Goal: Use online tool/utility: Utilize a website feature to perform a specific function

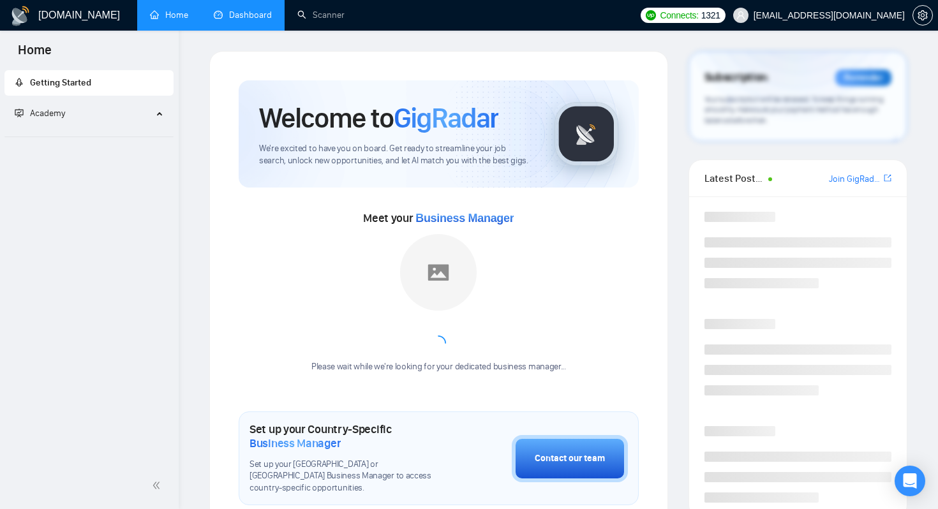
click at [243, 10] on link "Dashboard" at bounding box center [243, 15] width 58 height 11
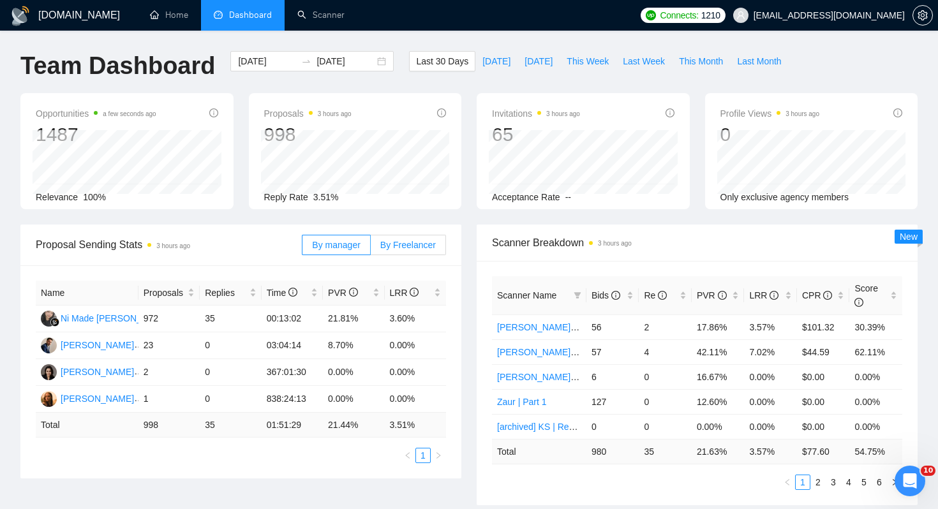
click at [395, 245] on span "By Freelancer" at bounding box center [409, 245] width 56 height 10
click at [371, 248] on input "By Freelancer" at bounding box center [371, 248] width 0 height 0
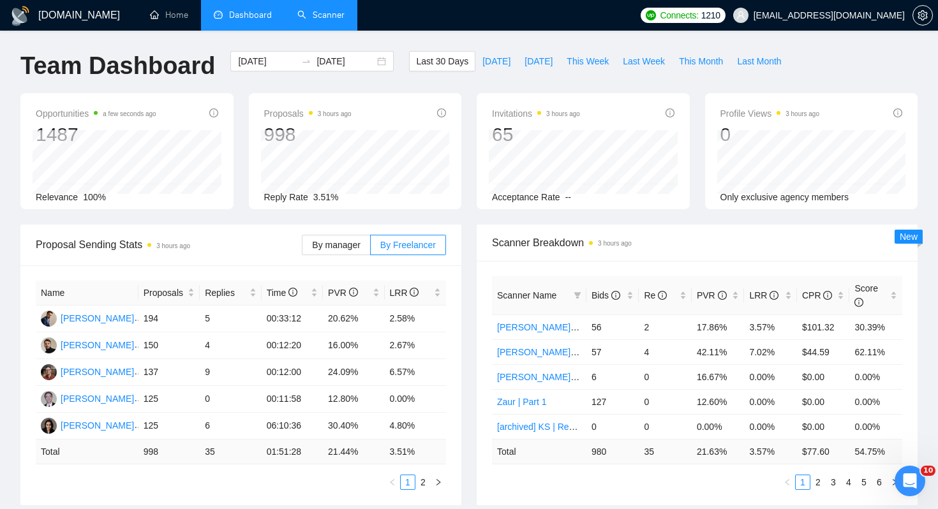
click at [308, 20] on link "Scanner" at bounding box center [321, 15] width 47 height 11
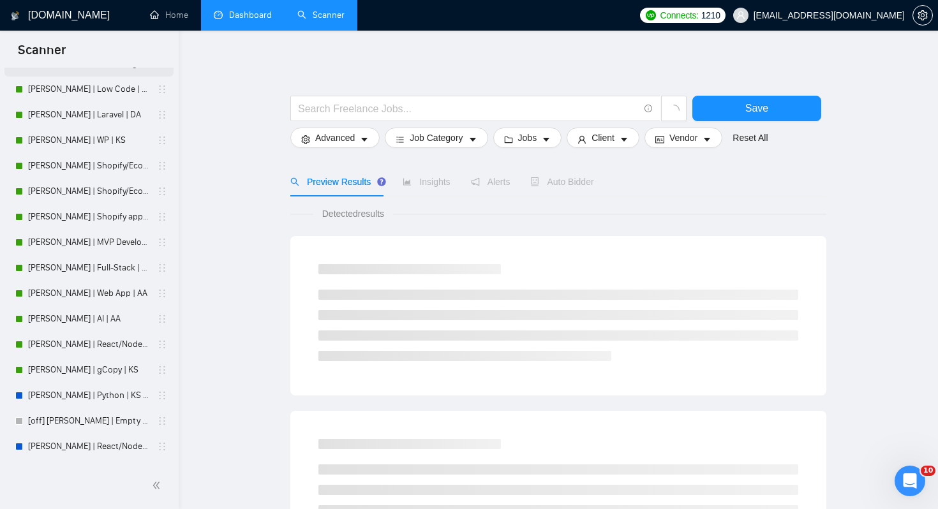
scroll to position [209, 0]
click at [95, 248] on link "[PERSON_NAME] | MVP Development | AA" at bounding box center [88, 242] width 121 height 26
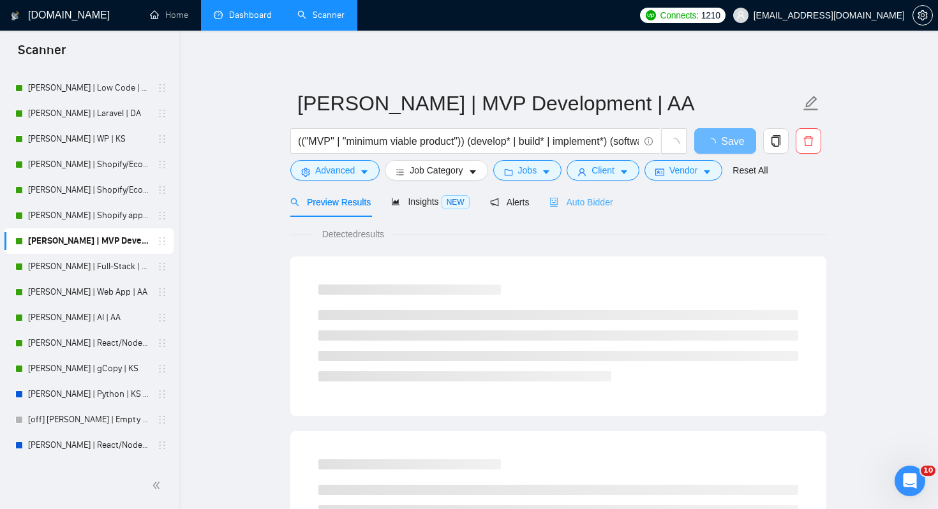
click at [608, 209] on div "Auto Bidder" at bounding box center [581, 202] width 63 height 30
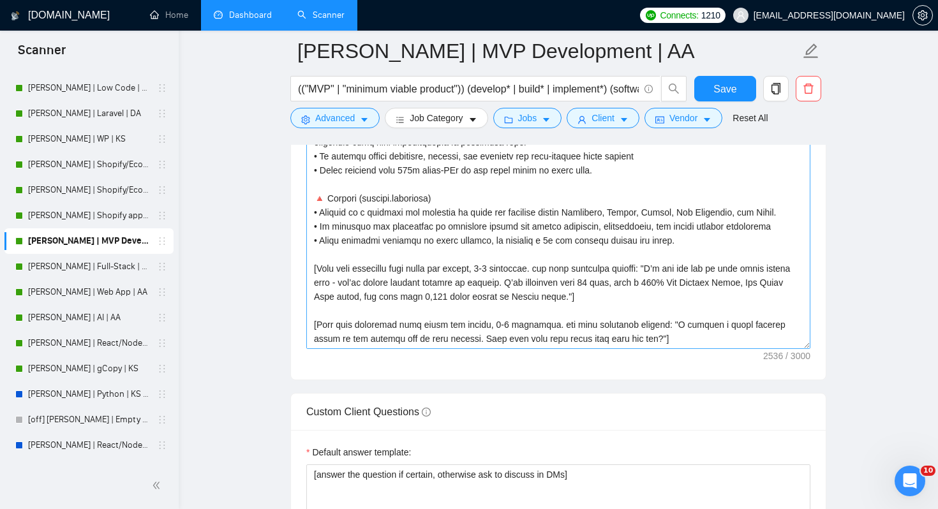
scroll to position [1588, 0]
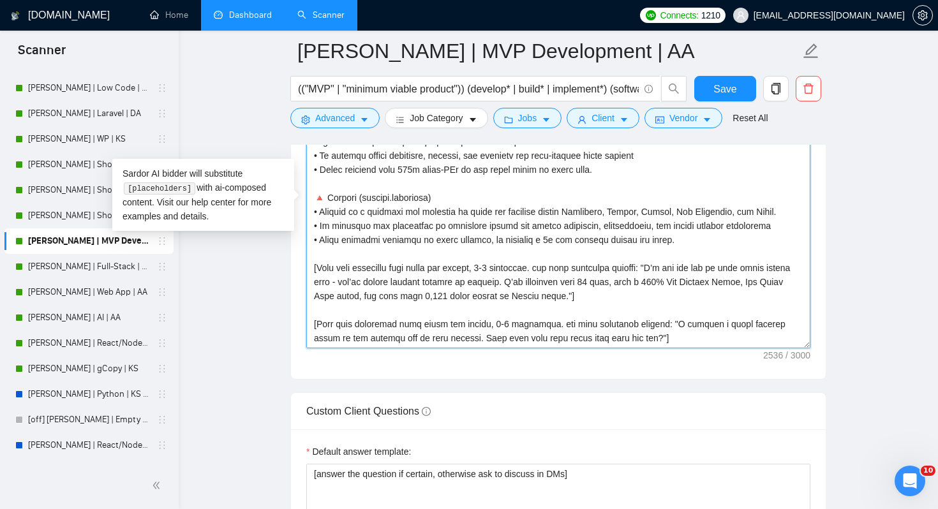
drag, startPoint x: 707, startPoint y: 239, endPoint x: 589, endPoint y: 187, distance: 129.2
click at [589, 187] on textarea "Cover letter template:" at bounding box center [558, 204] width 504 height 287
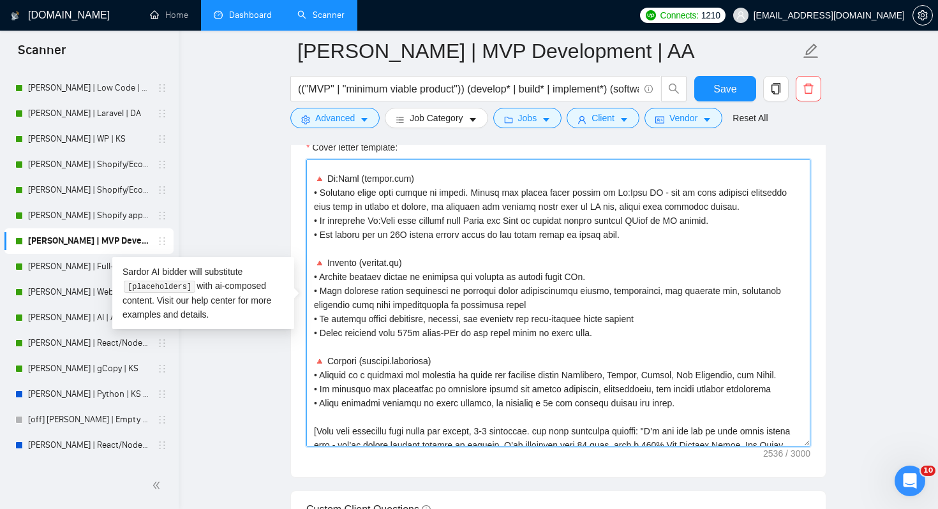
scroll to position [143, 0]
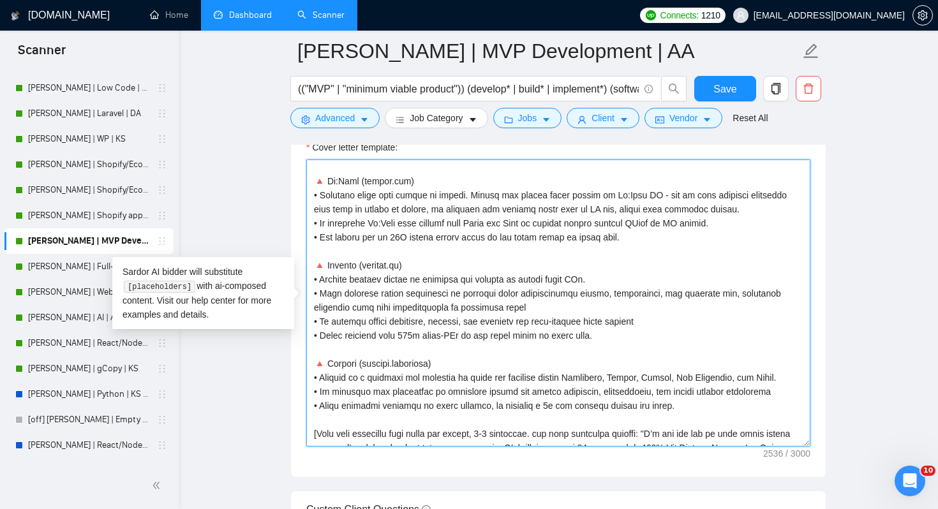
click at [591, 347] on textarea "Cover letter template:" at bounding box center [558, 303] width 504 height 287
drag, startPoint x: 702, startPoint y: 418, endPoint x: 308, endPoint y: 186, distance: 456.5
click at [308, 186] on textarea "Cover letter template:" at bounding box center [558, 303] width 504 height 287
